Goal: Obtain resource: Download file/media

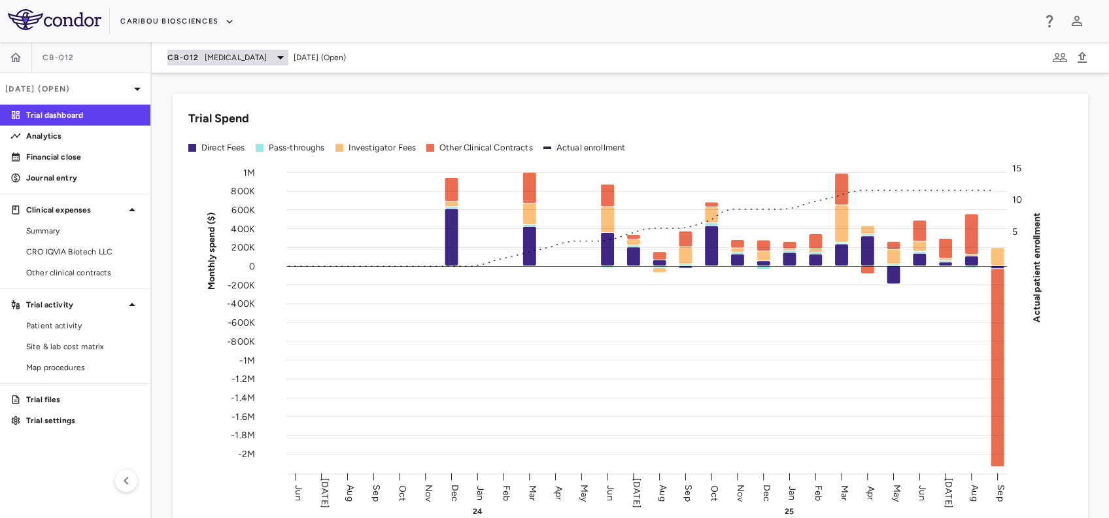
click at [201, 58] on div "CB-012 [MEDICAL_DATA]" at bounding box center [227, 58] width 121 height 16
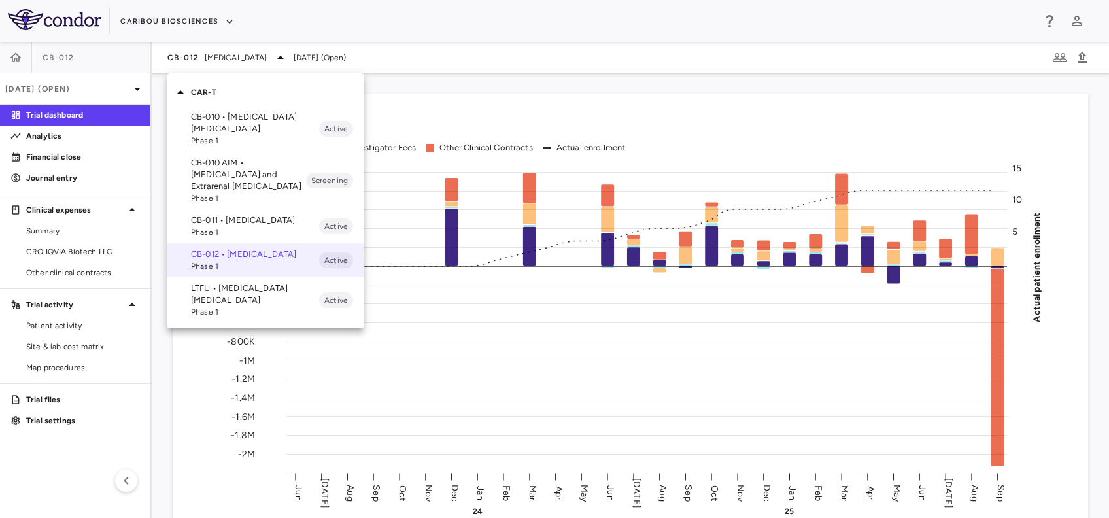
click at [215, 221] on p "CB-011 • [MEDICAL_DATA]" at bounding box center [255, 221] width 128 height 12
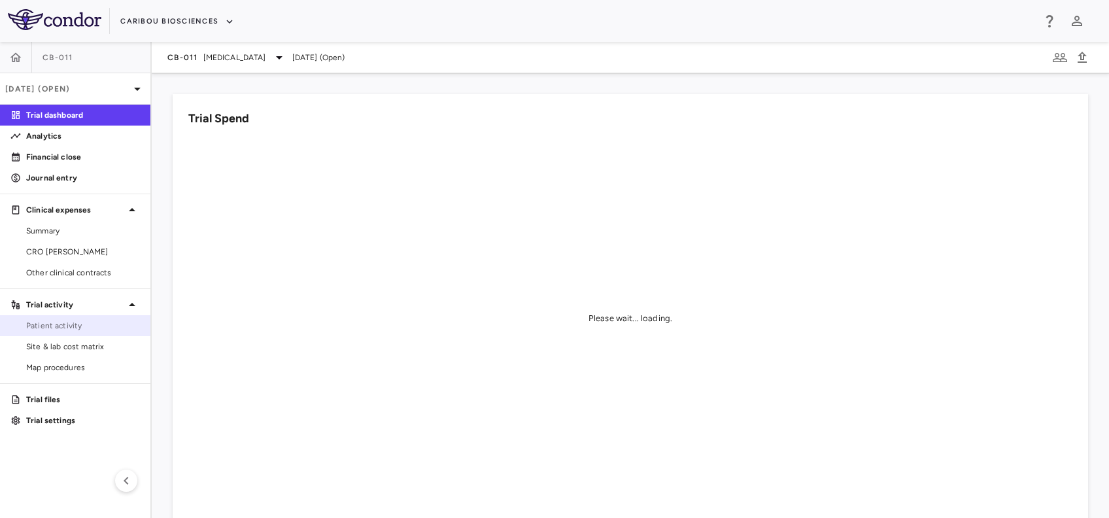
click at [77, 329] on span "Patient activity" at bounding box center [83, 326] width 114 height 12
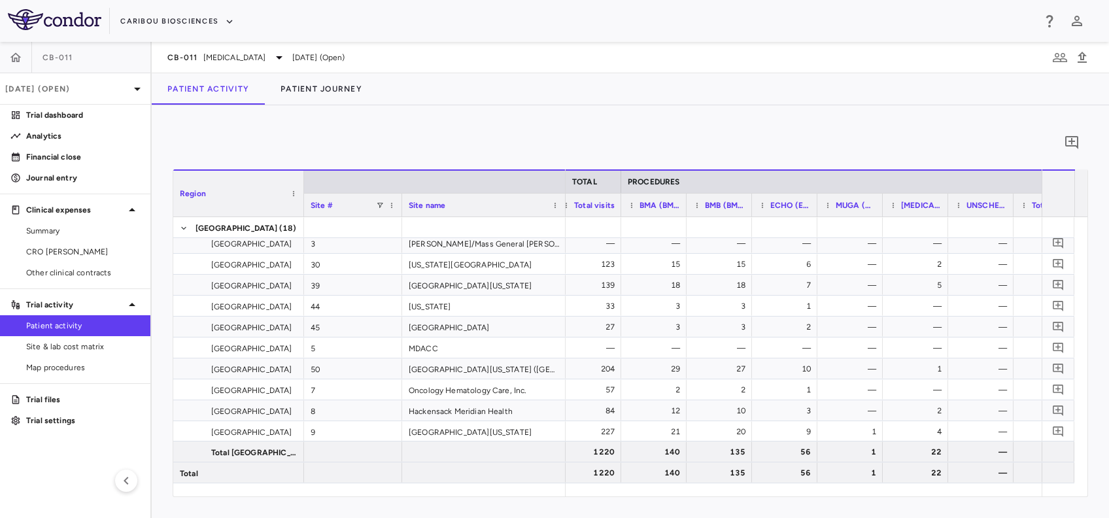
scroll to position [0, 3514]
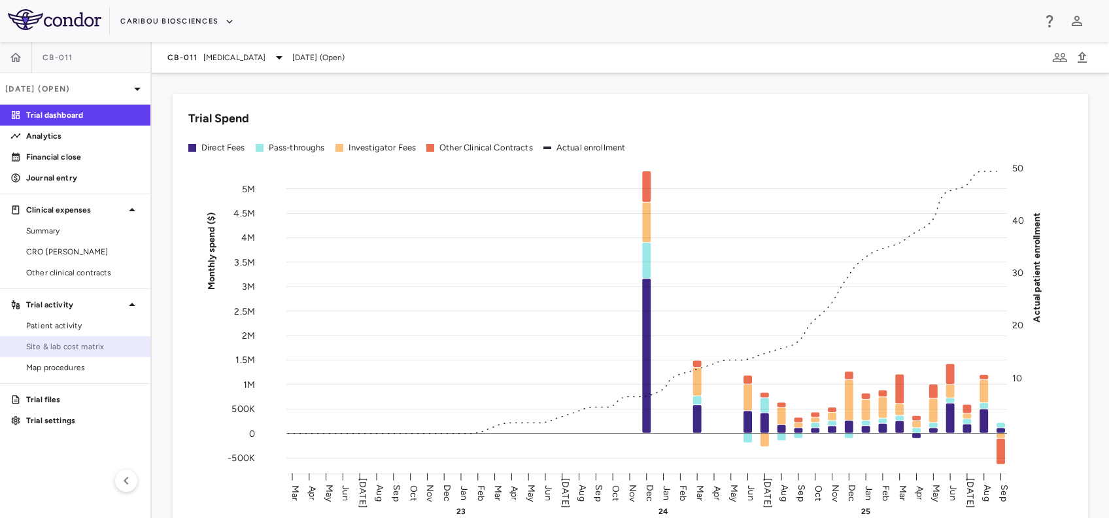
click at [69, 339] on link "Site & lab cost matrix" at bounding box center [75, 347] width 150 height 20
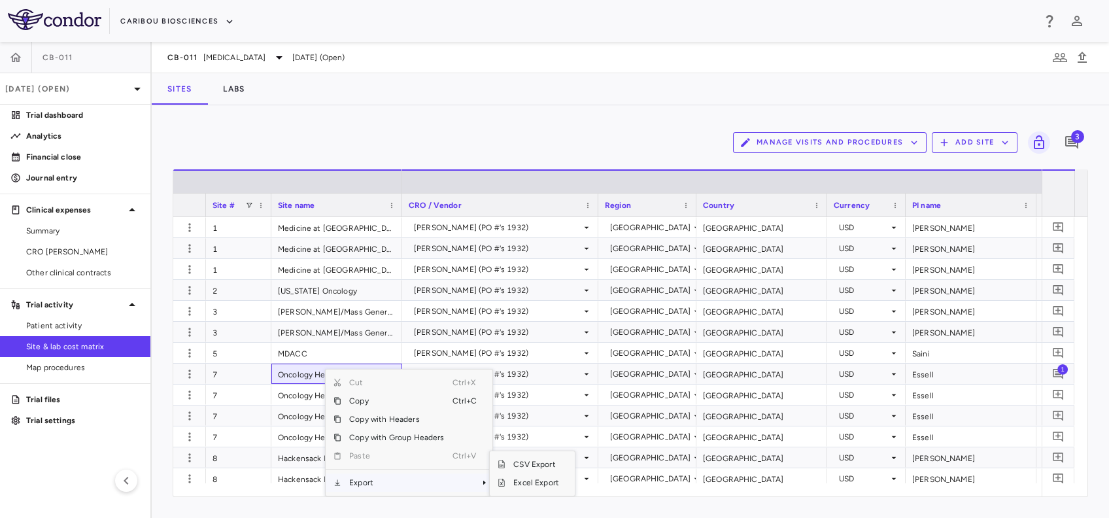
click at [361, 485] on span "Export" at bounding box center [396, 483] width 111 height 18
click at [529, 478] on span "Excel Export" at bounding box center [536, 483] width 61 height 18
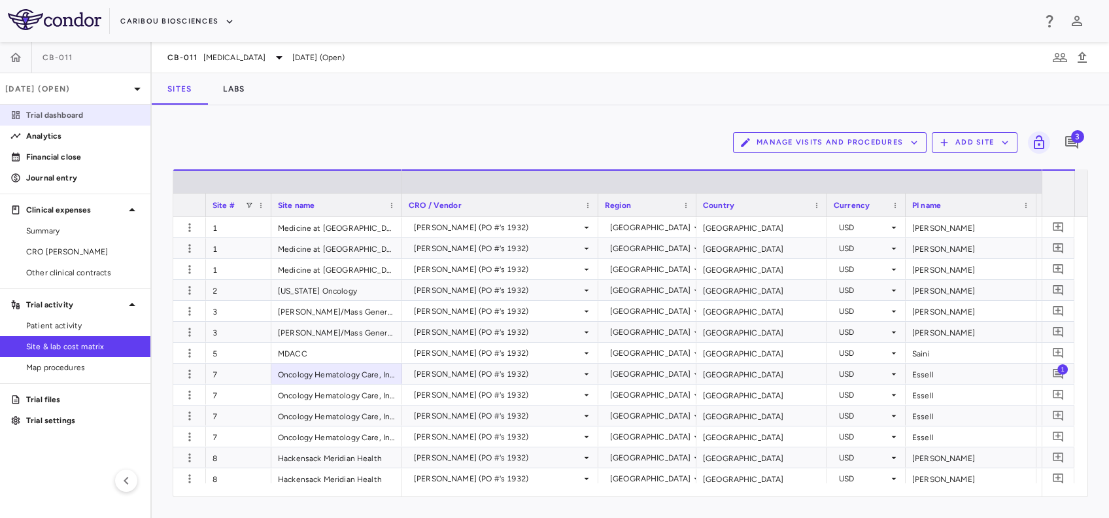
click at [70, 109] on p "Trial dashboard" at bounding box center [83, 115] width 114 height 12
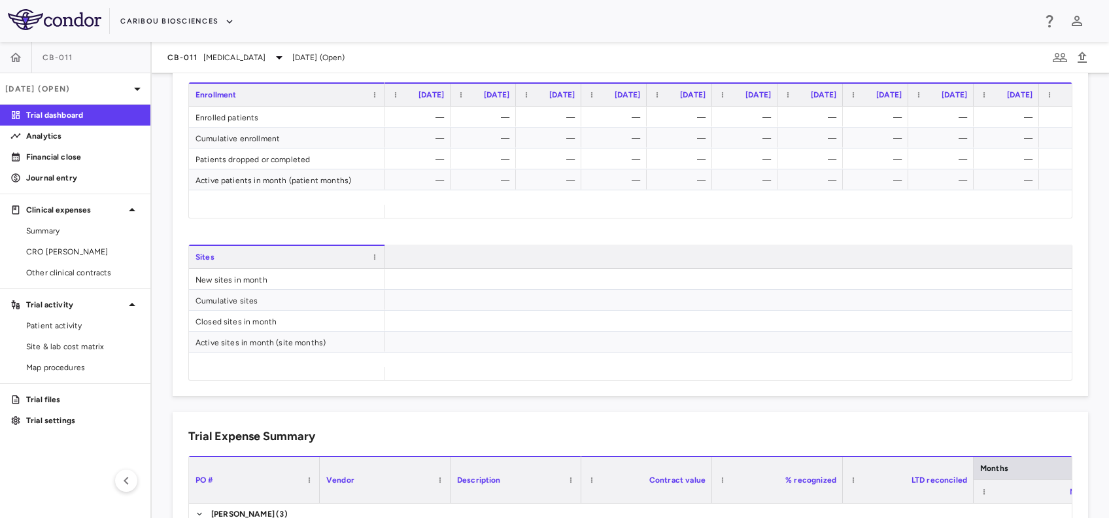
scroll to position [0, 2204]
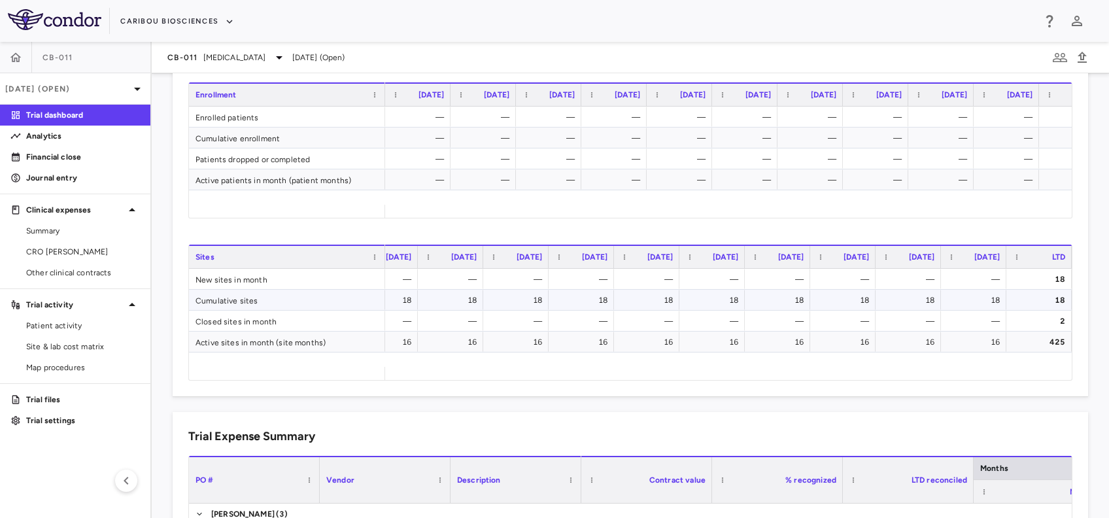
click at [1025, 306] on div "18" at bounding box center [1042, 300] width 47 height 21
drag, startPoint x: 64, startPoint y: 275, endPoint x: 0, endPoint y: 281, distance: 64.3
click at [64, 275] on span "Other clinical contracts" at bounding box center [83, 273] width 114 height 12
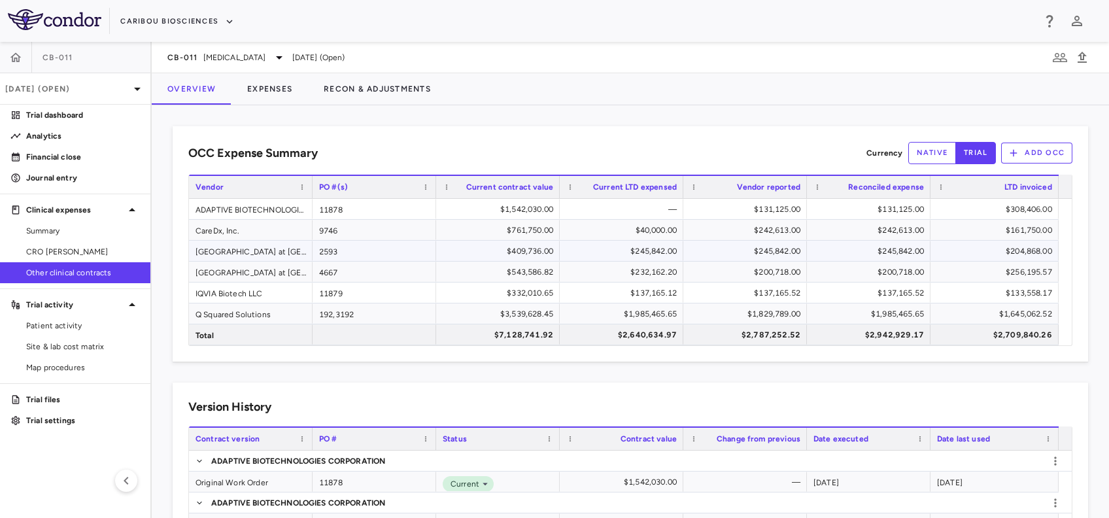
click at [1006, 246] on div "$204,868.00" at bounding box center [998, 251] width 110 height 21
click at [392, 243] on div "2593" at bounding box center [375, 251] width 124 height 20
click at [943, 247] on div "$204,868.00" at bounding box center [998, 251] width 110 height 21
click at [362, 270] on div "4667" at bounding box center [375, 272] width 124 height 20
click at [954, 270] on div "$256,195.57" at bounding box center [998, 272] width 110 height 21
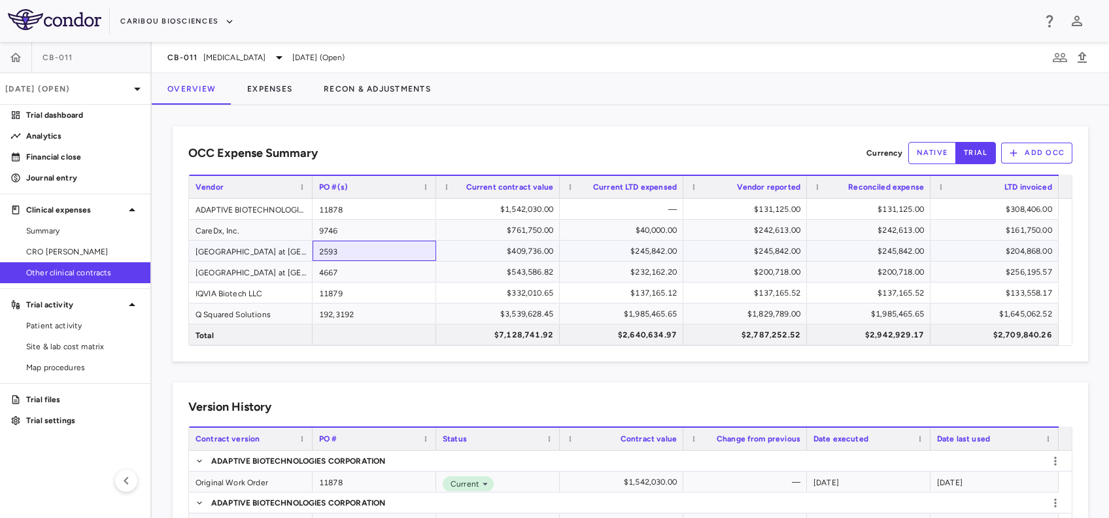
click at [374, 253] on div "2593" at bounding box center [375, 251] width 124 height 20
click at [489, 247] on div "$409,736.00" at bounding box center [500, 251] width 105 height 21
click at [491, 274] on div "$543,586.82" at bounding box center [500, 272] width 105 height 21
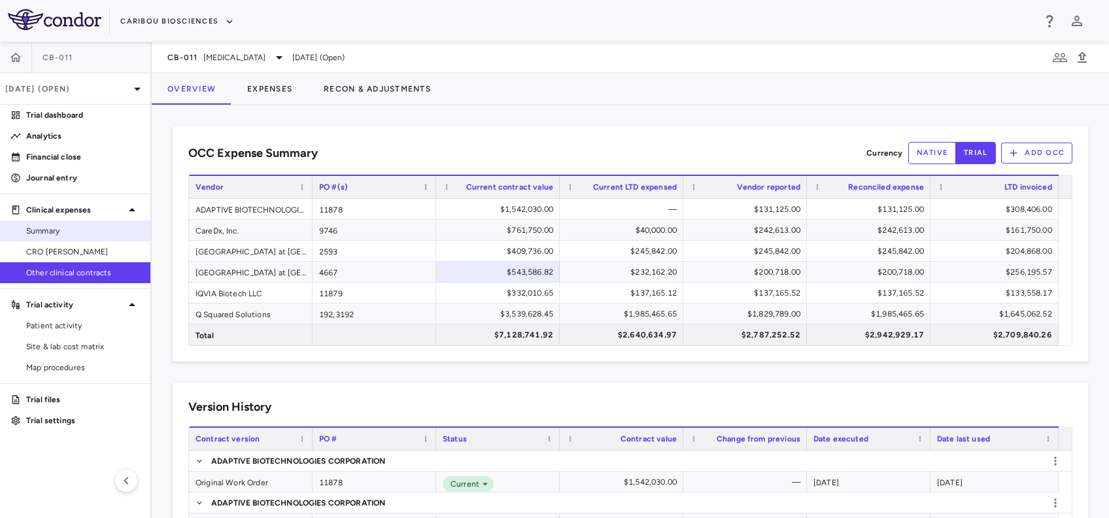
drag, startPoint x: 56, startPoint y: 251, endPoint x: 20, endPoint y: 235, distance: 38.4
click at [56, 251] on span "CRO [PERSON_NAME]" at bounding box center [83, 252] width 114 height 12
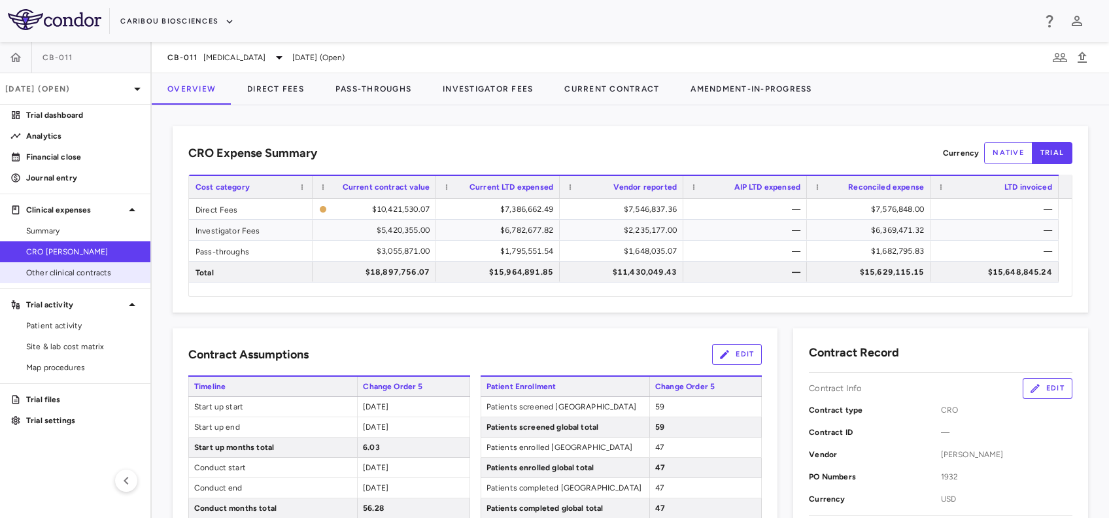
click at [103, 281] on link "Other clinical contracts" at bounding box center [75, 273] width 150 height 20
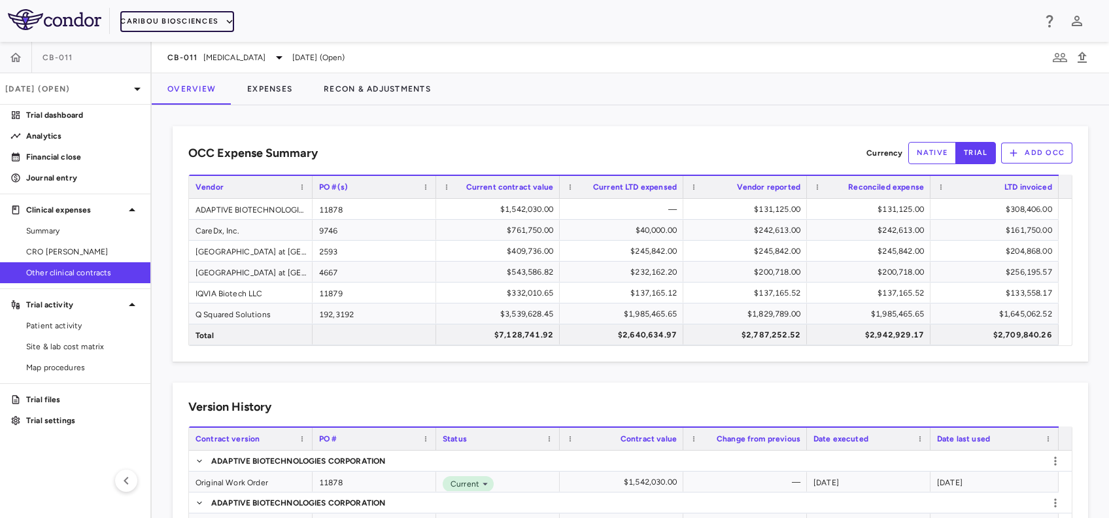
click at [201, 14] on button "Caribou Biosciences" at bounding box center [177, 21] width 114 height 21
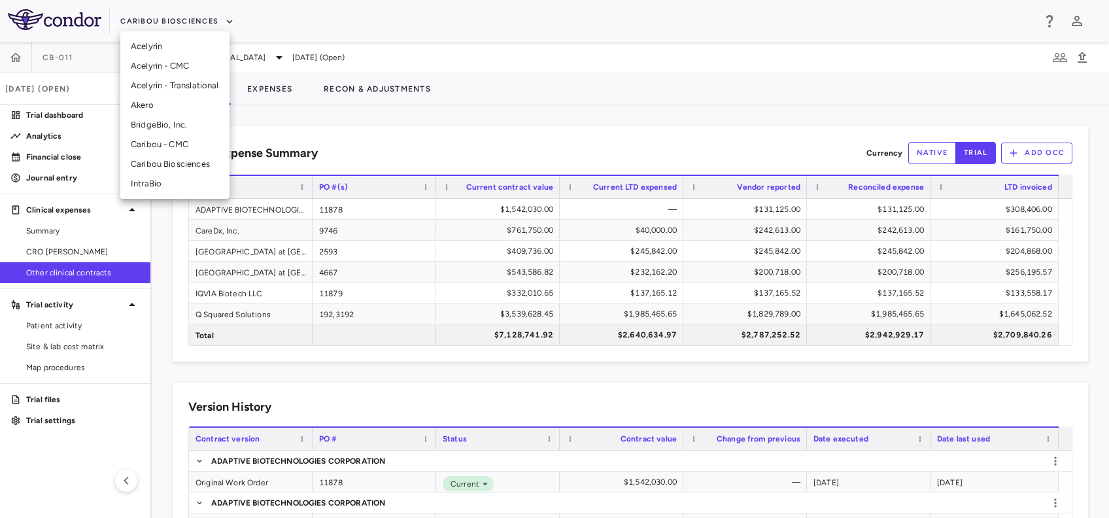
click at [159, 109] on li "Akero" at bounding box center [174, 106] width 109 height 20
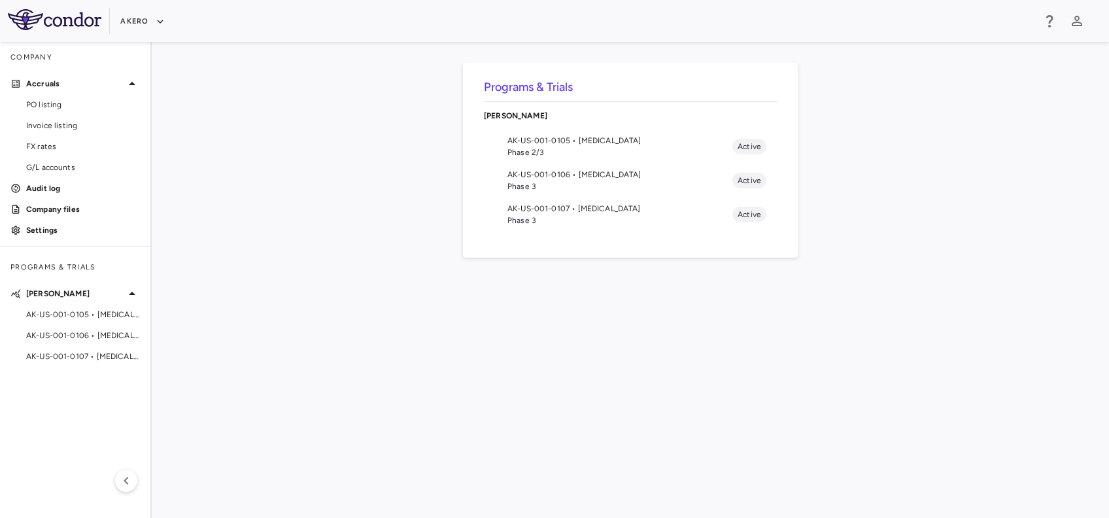
click at [538, 179] on span "AK-US-001-0106 • Nonalcoholic Steatohepatitis" at bounding box center [620, 175] width 225 height 12
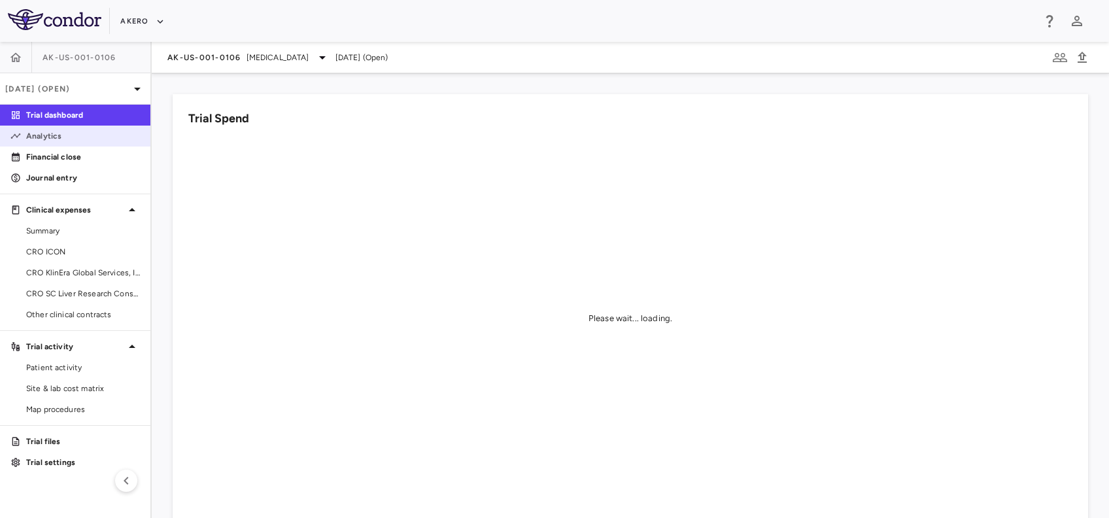
click at [99, 141] on p "Analytics" at bounding box center [83, 136] width 114 height 12
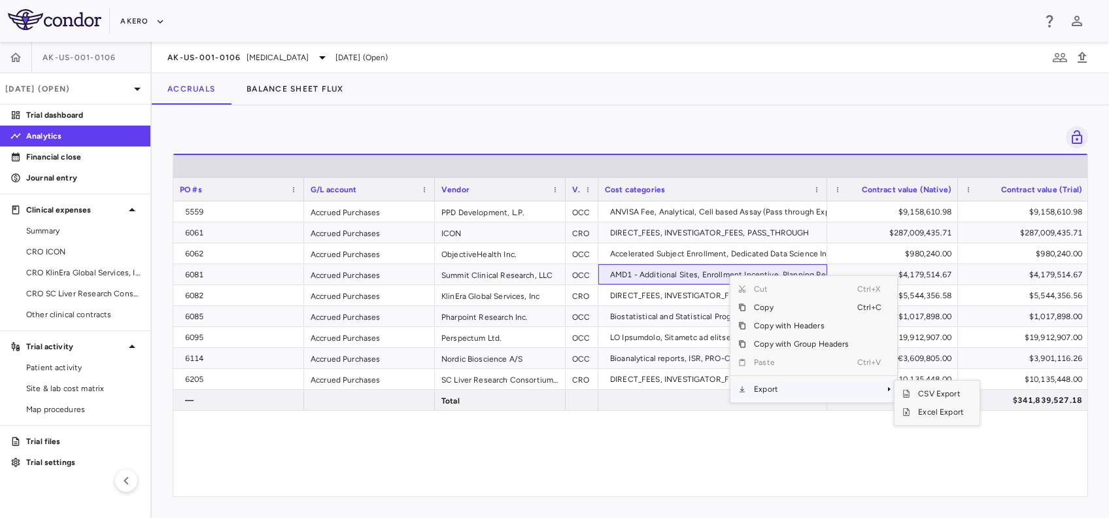
click at [790, 396] on span "Export" at bounding box center [801, 389] width 111 height 18
click at [918, 413] on span "Excel Export" at bounding box center [941, 412] width 61 height 18
